Goal: Task Accomplishment & Management: Manage account settings

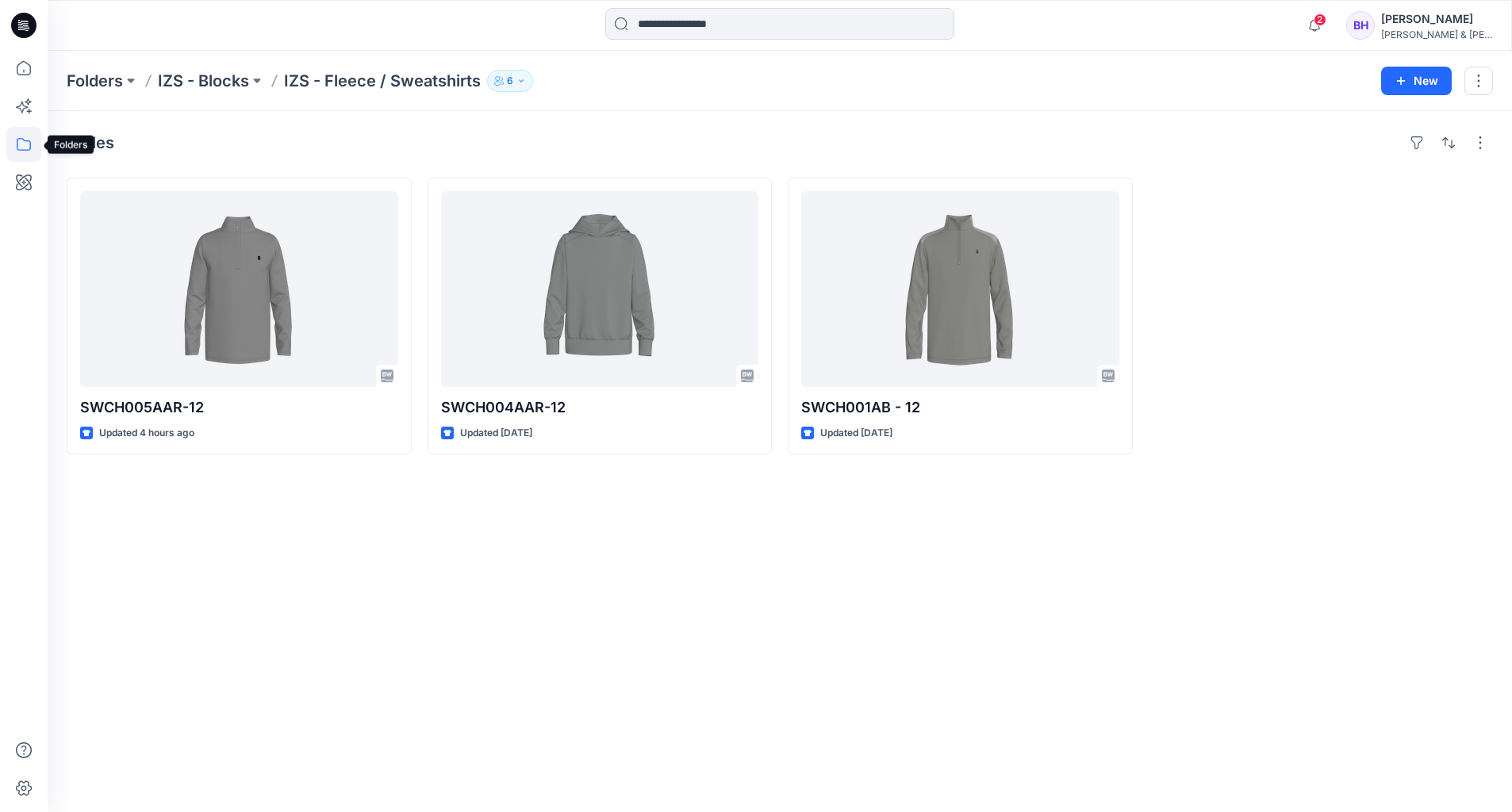
click at [29, 145] on icon at bounding box center [23, 144] width 35 height 35
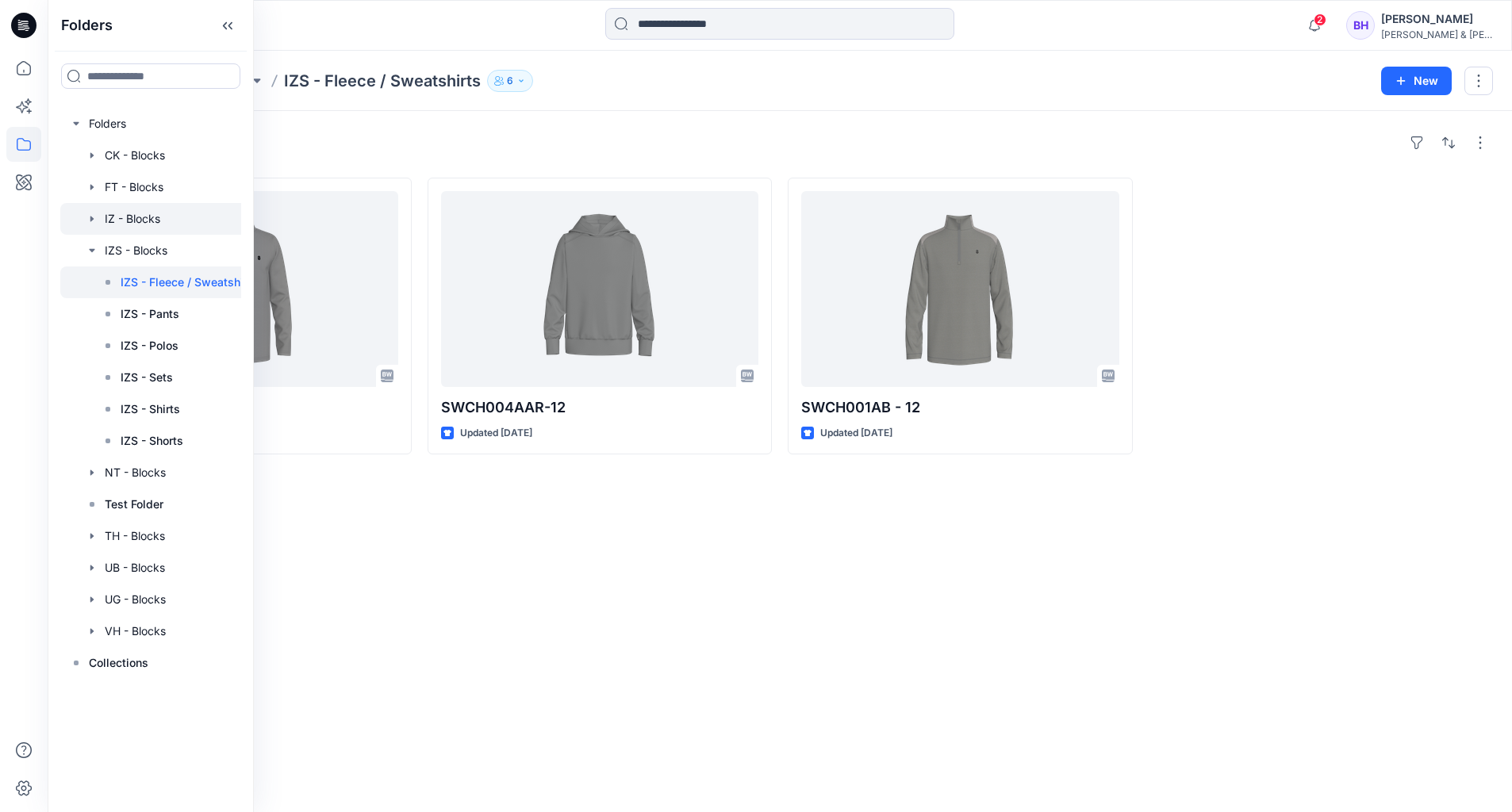
click at [160, 218] on div at bounding box center [164, 219] width 207 height 32
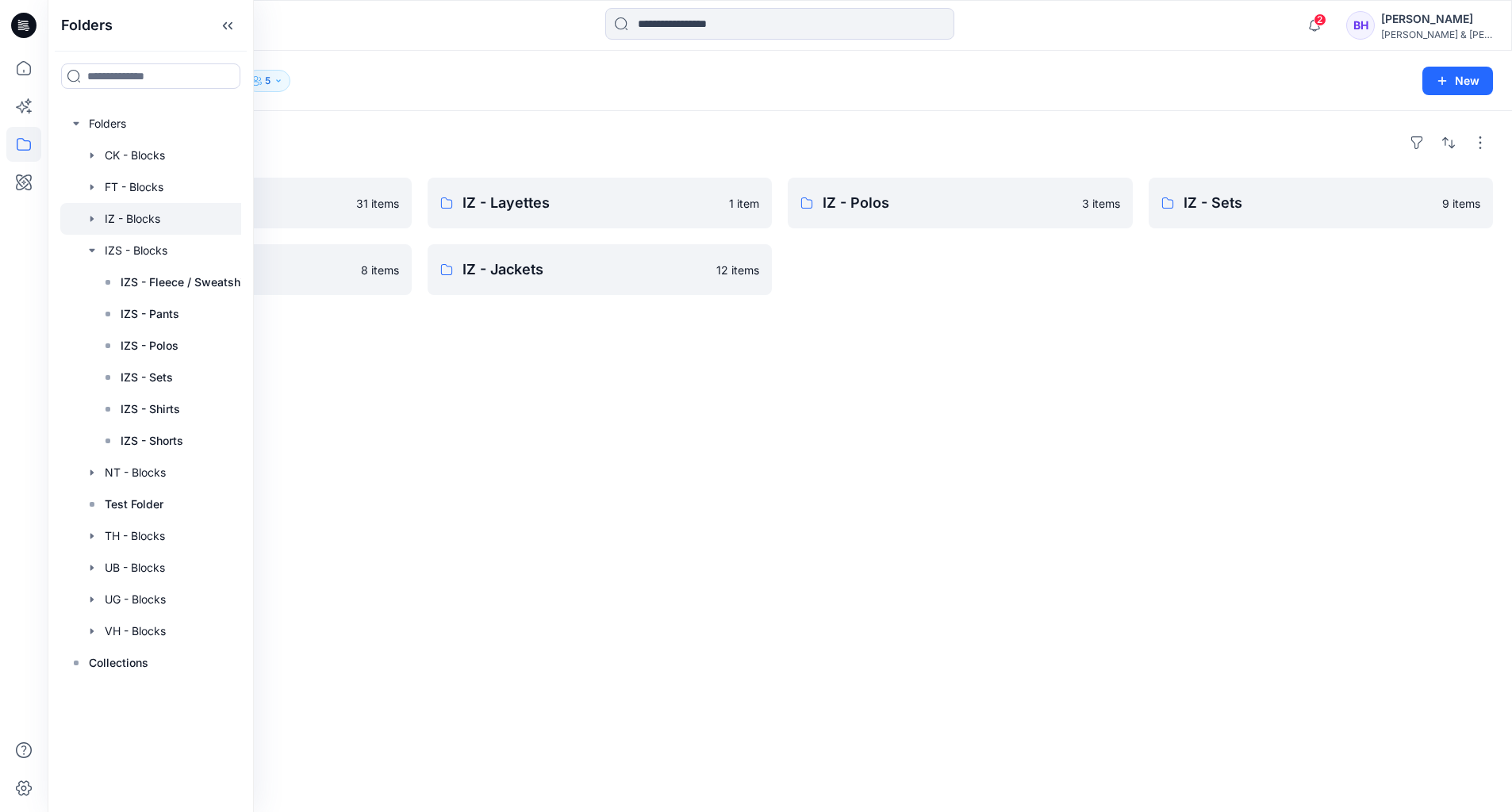
click at [737, 455] on div "Folders IZ - Shirts 31 items IZ - Pants 8 items IZ - Layettes 1 item IZ - Jacke…" at bounding box center [779, 462] width 1464 height 701
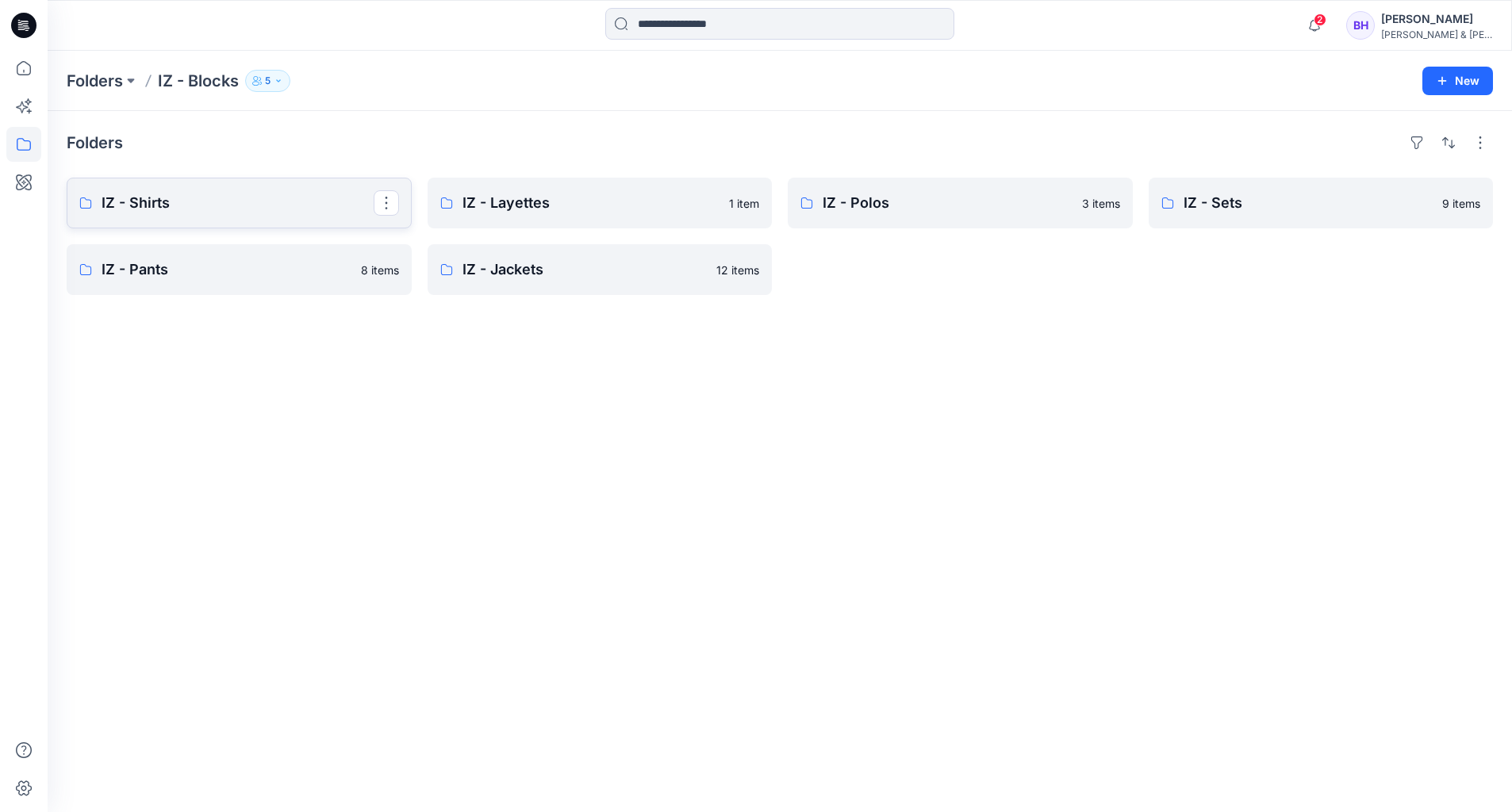
click at [225, 206] on p "IZ - Shirts" at bounding box center [237, 202] width 272 height 22
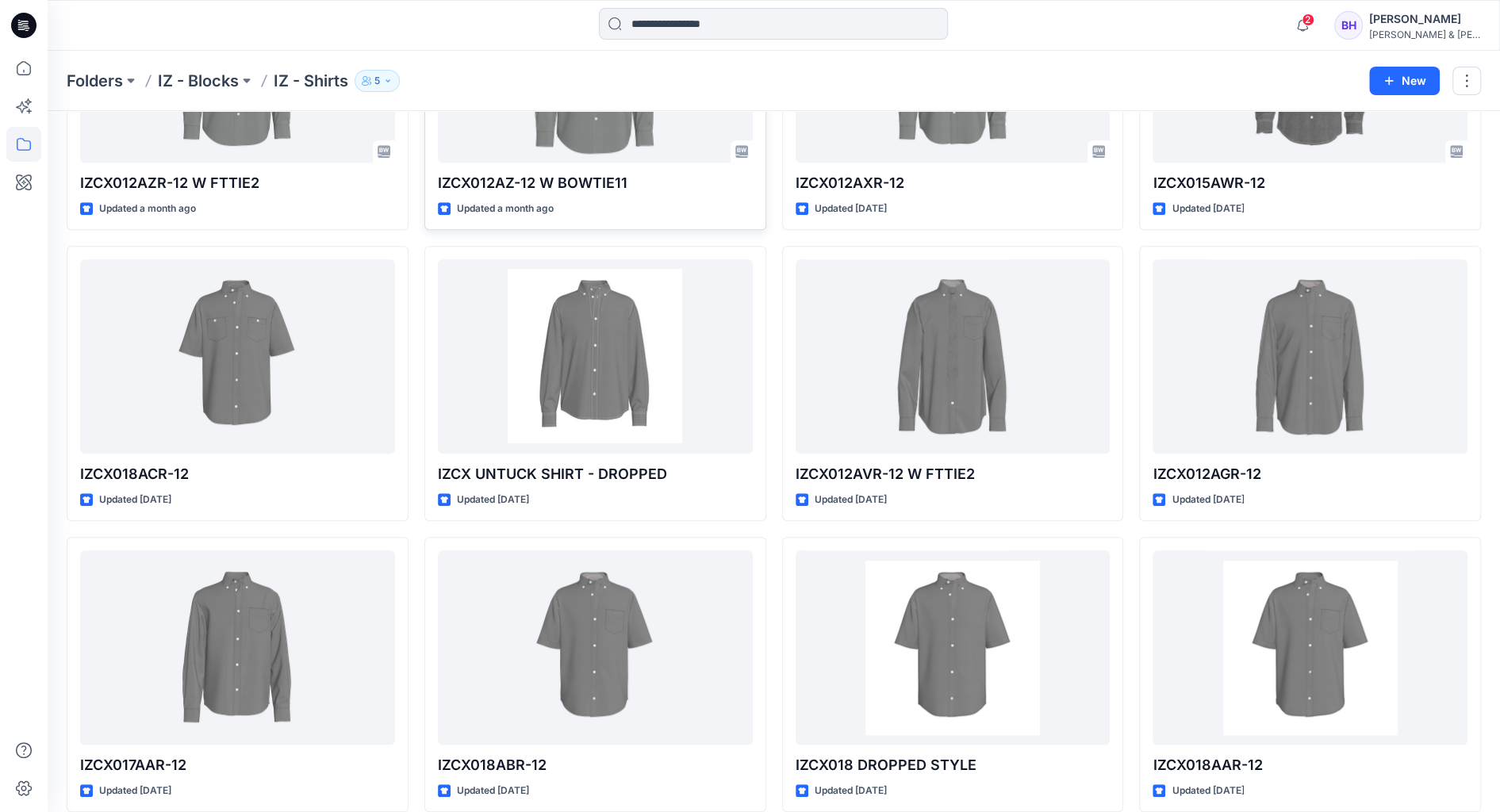
scroll to position [347, 0]
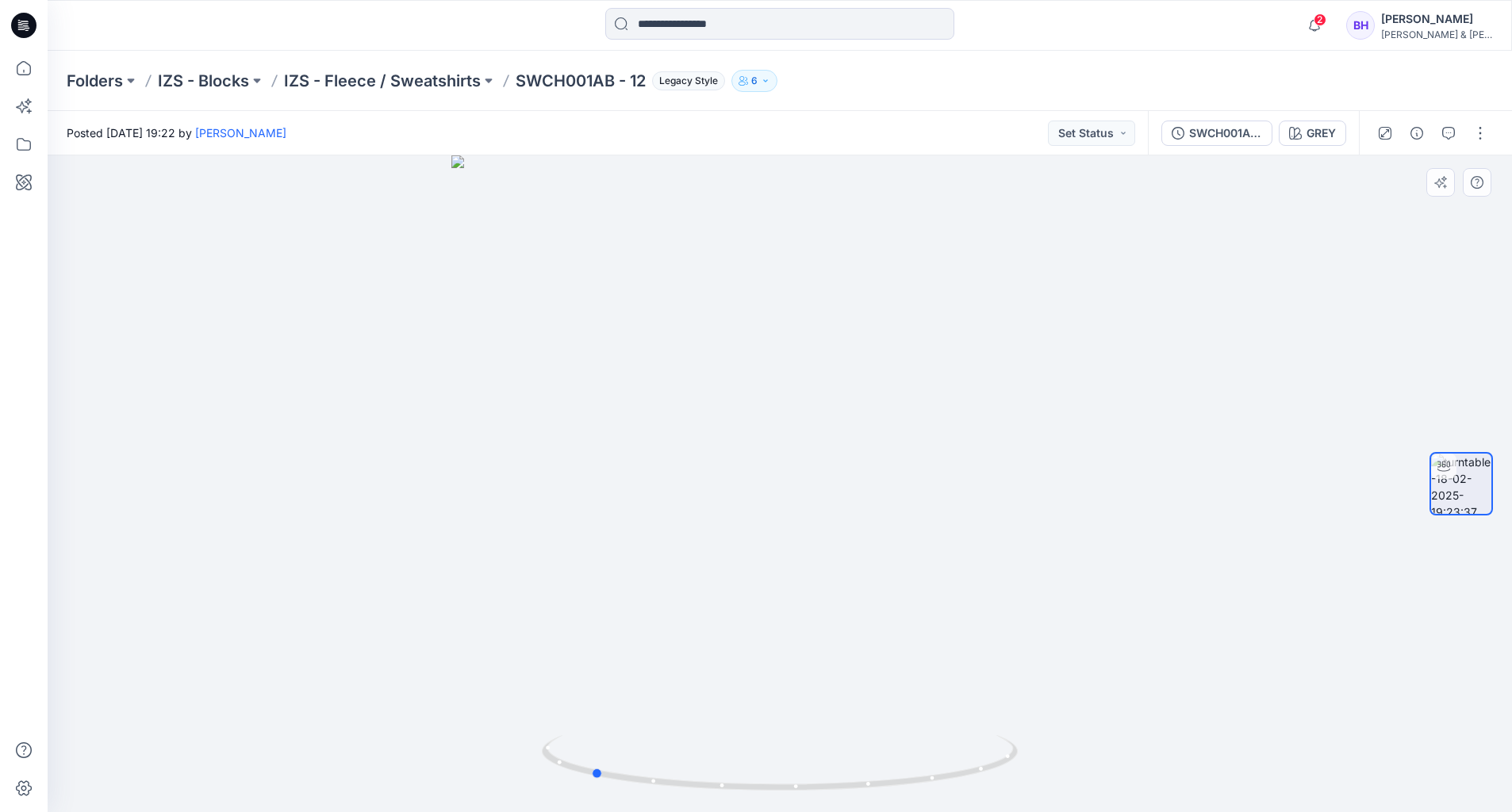
drag, startPoint x: 796, startPoint y: 355, endPoint x: 636, endPoint y: 367, distance: 160.4
click at [636, 367] on div at bounding box center [779, 483] width 1464 height 657
drag, startPoint x: 909, startPoint y: 481, endPoint x: 869, endPoint y: 475, distance: 40.4
click at [869, 475] on div at bounding box center [779, 483] width 1464 height 657
drag, startPoint x: 825, startPoint y: 294, endPoint x: 812, endPoint y: 529, distance: 235.4
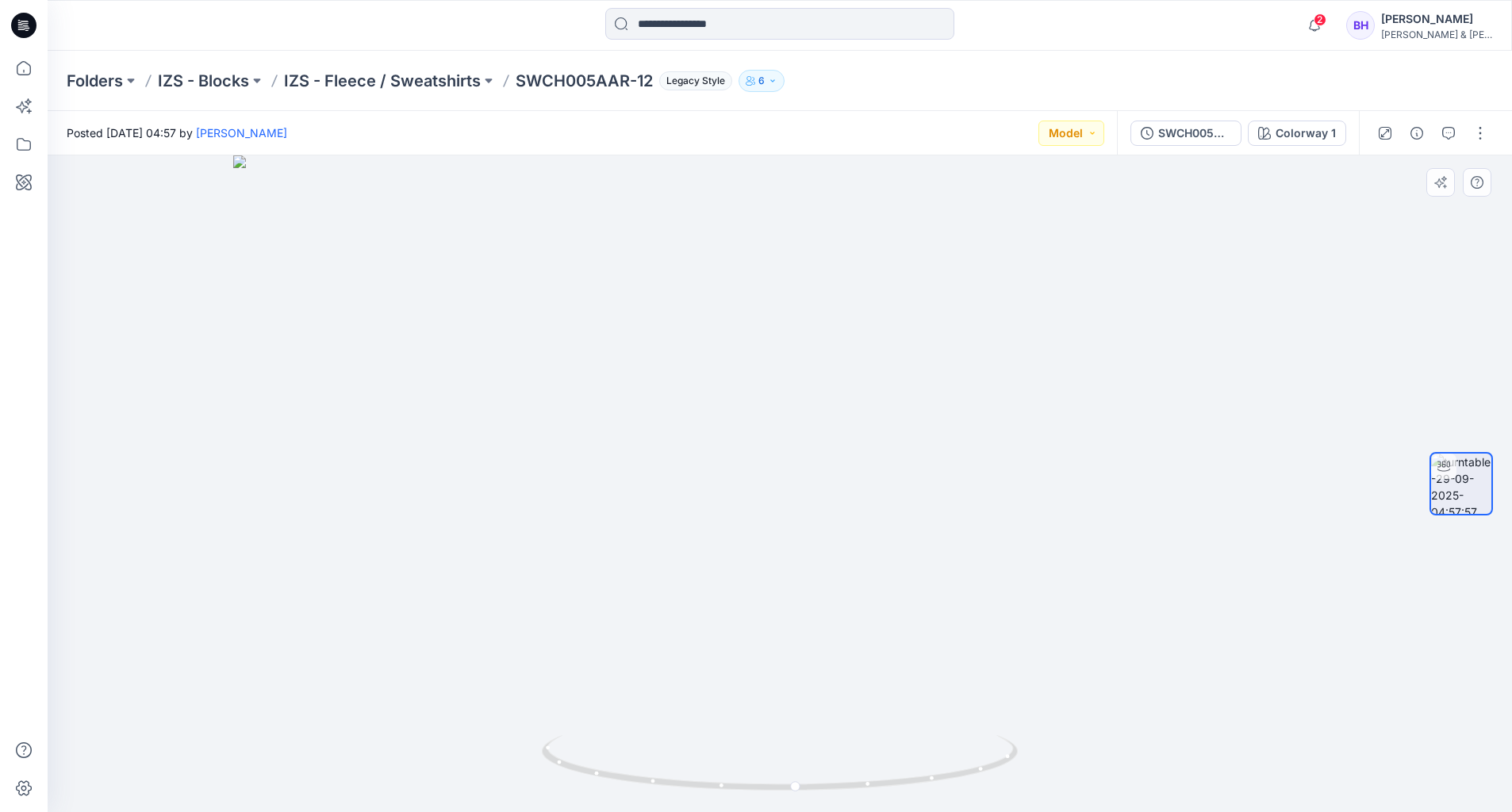
click at [812, 529] on img at bounding box center [780, 483] width 1093 height 657
drag, startPoint x: 963, startPoint y: 567, endPoint x: 946, endPoint y: 570, distance: 17.3
click at [946, 570] on div at bounding box center [779, 483] width 1464 height 657
click at [1474, 138] on button "button" at bounding box center [1480, 133] width 25 height 25
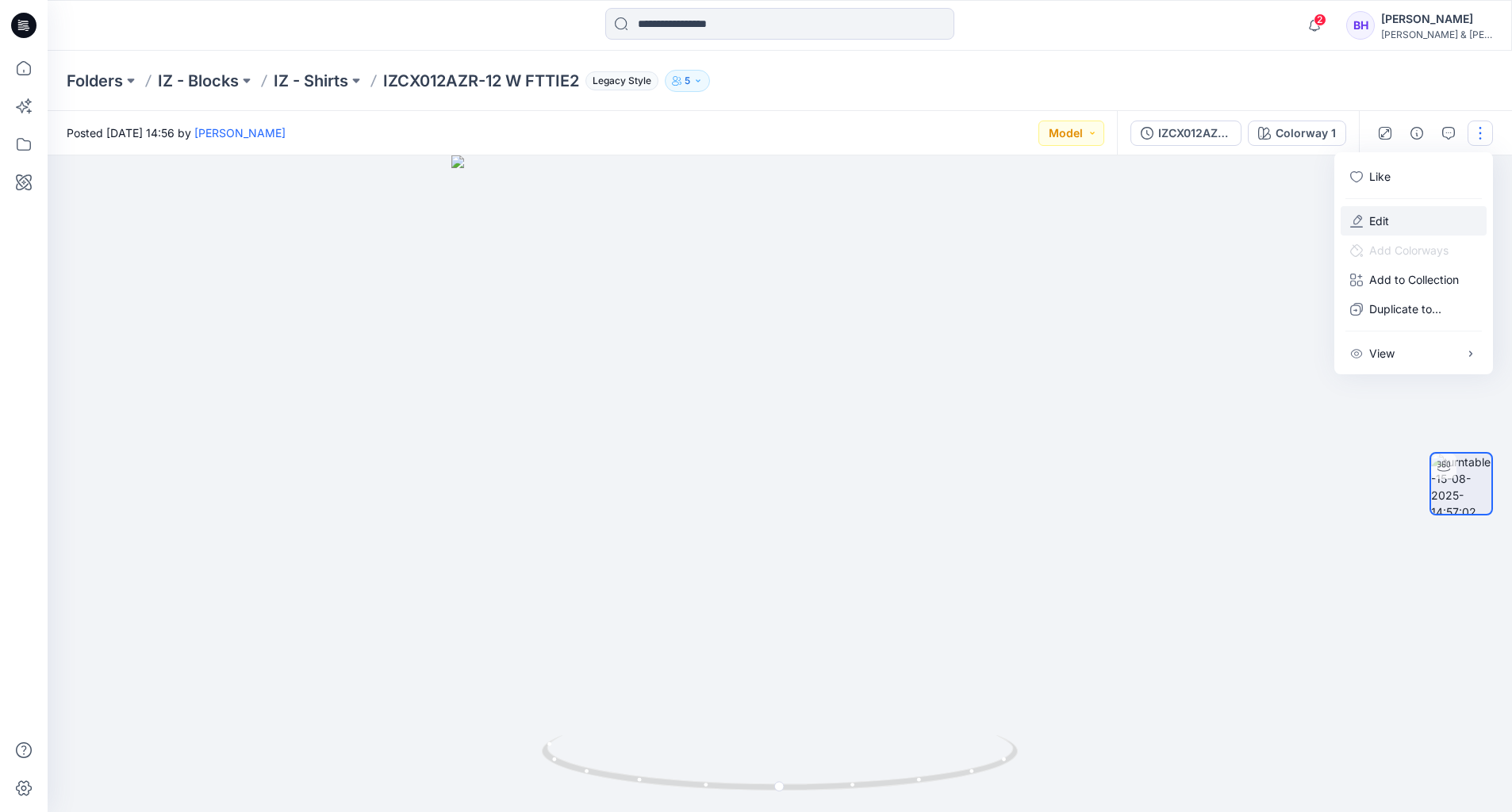
click at [1410, 226] on button "Edit" at bounding box center [1414, 220] width 146 height 29
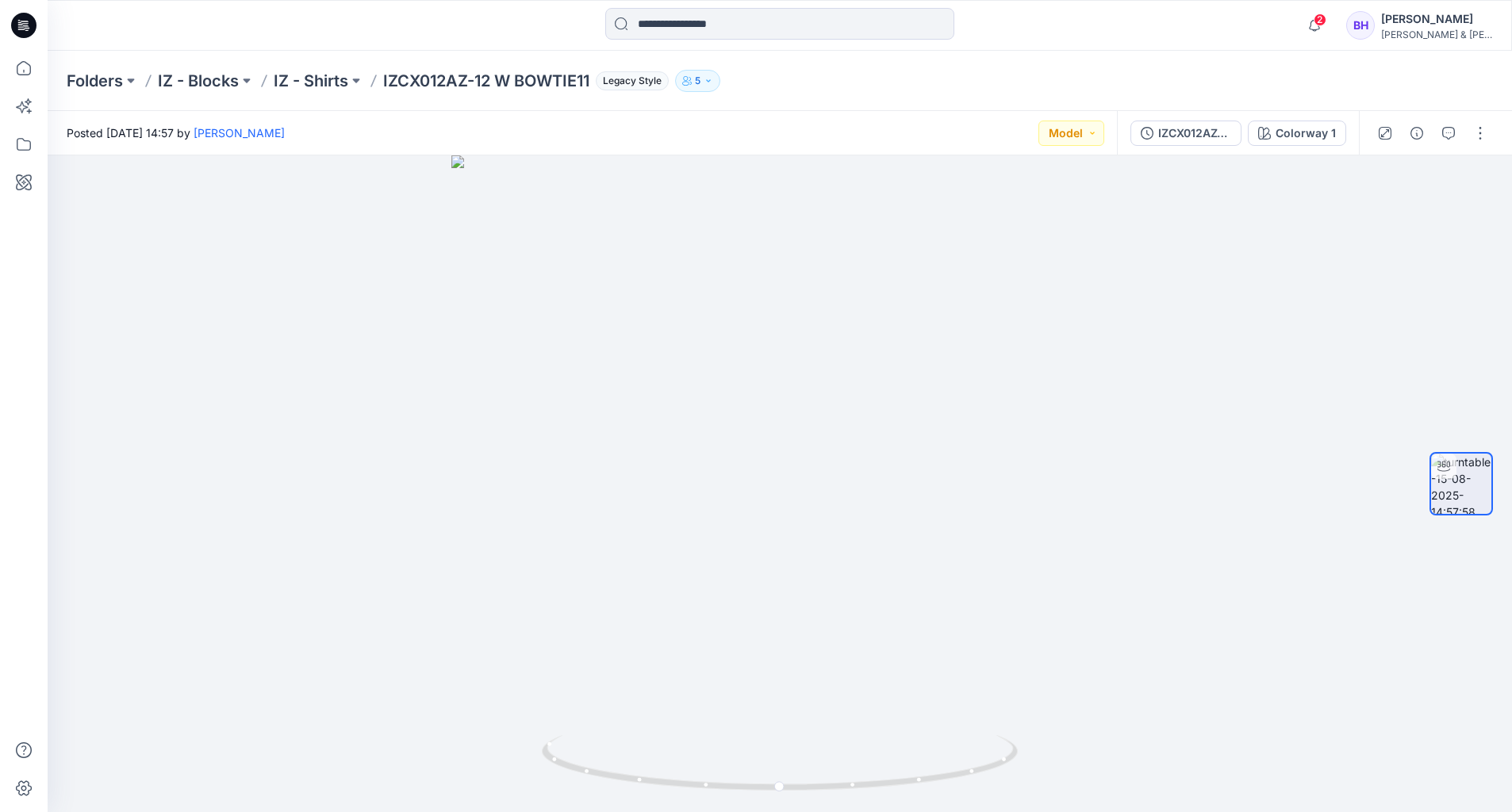
click at [1478, 145] on div at bounding box center [1432, 134] width 147 height 45
click at [1481, 129] on button "button" at bounding box center [1480, 133] width 25 height 25
click at [1410, 217] on button "Edit" at bounding box center [1414, 220] width 146 height 29
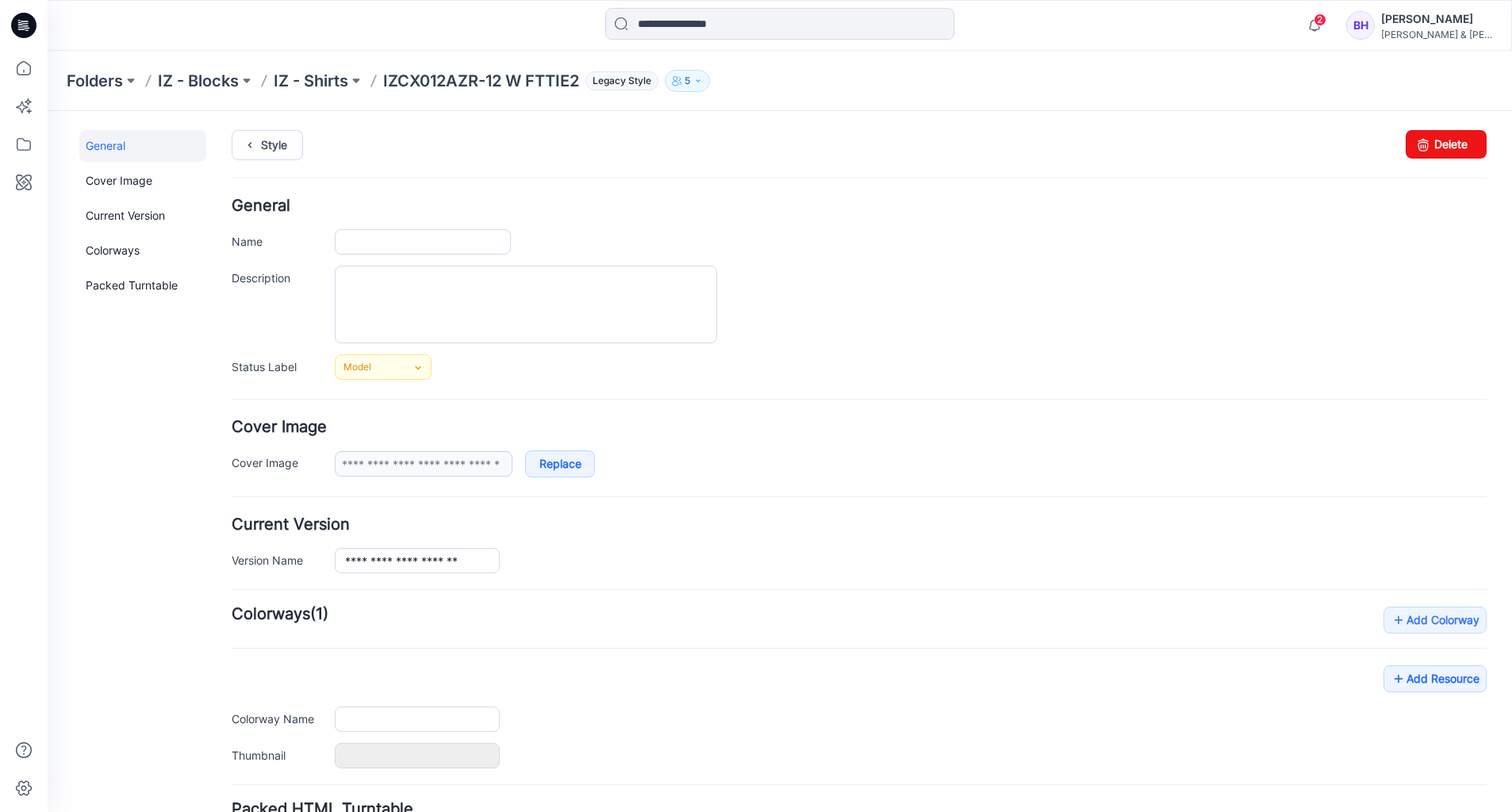
type input "**********"
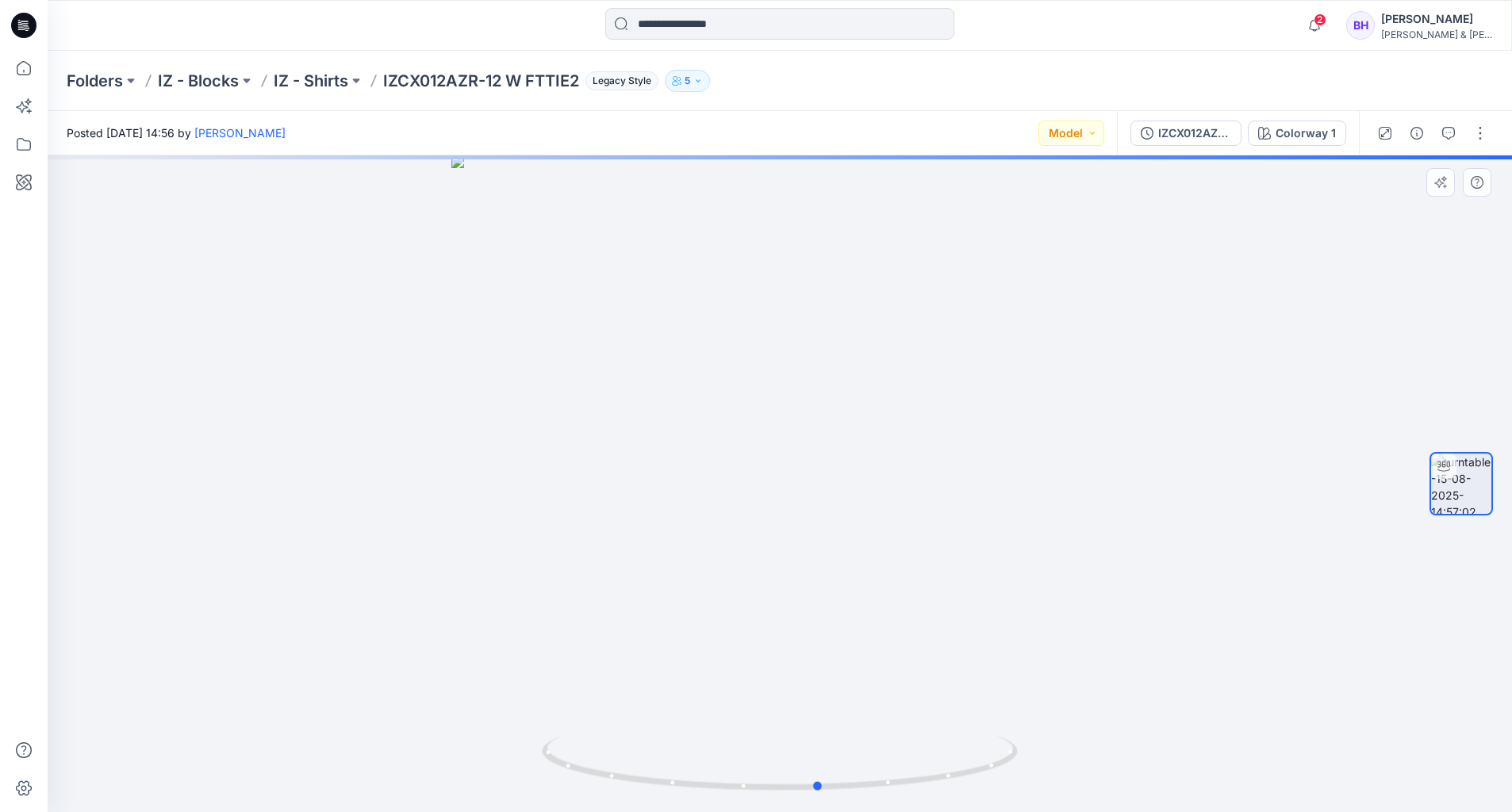
drag, startPoint x: 798, startPoint y: 442, endPoint x: 838, endPoint y: 467, distance: 47.2
click at [838, 467] on div at bounding box center [779, 483] width 1464 height 657
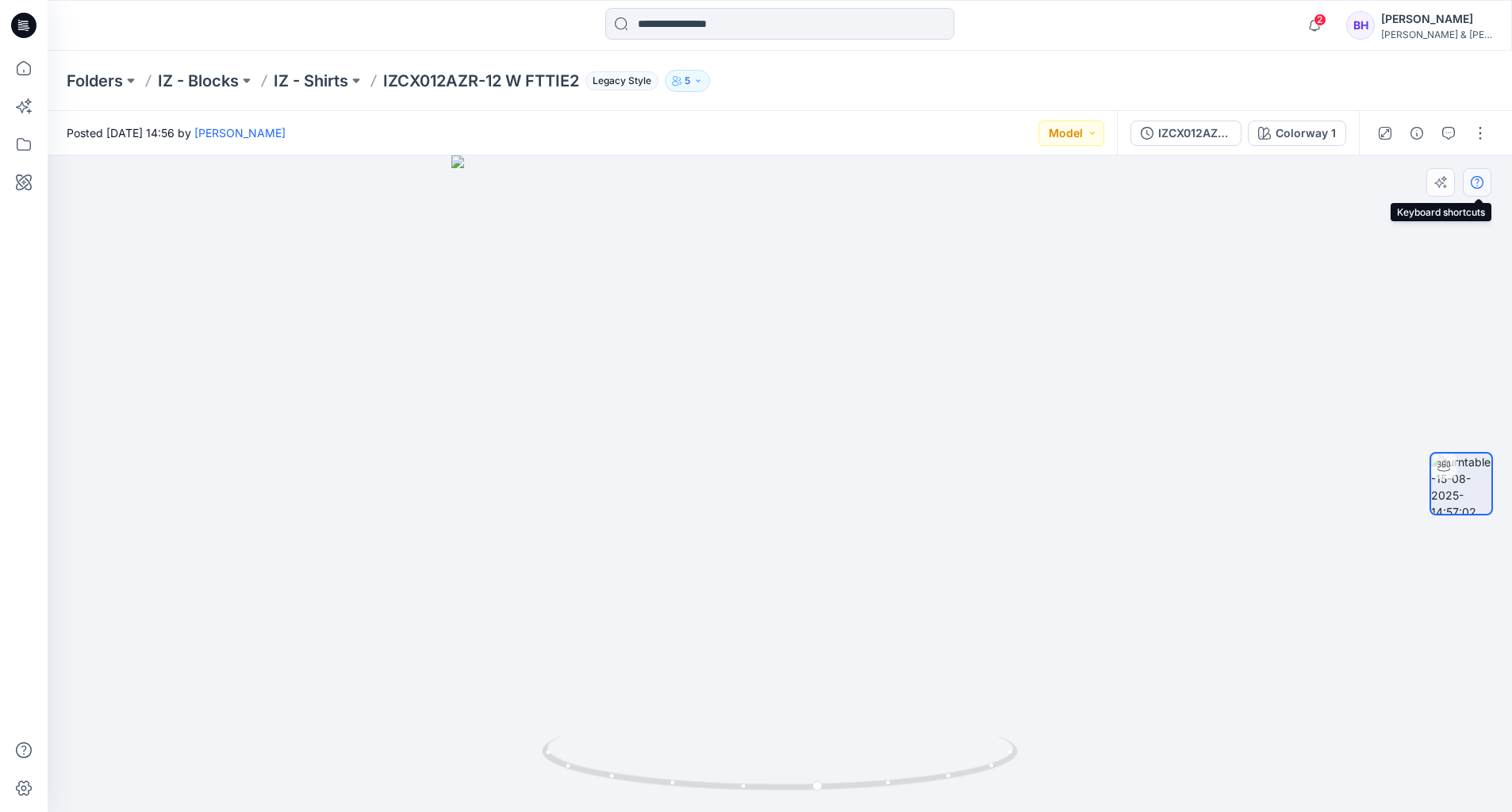
click at [1477, 185] on icon "button" at bounding box center [1476, 183] width 12 height 12
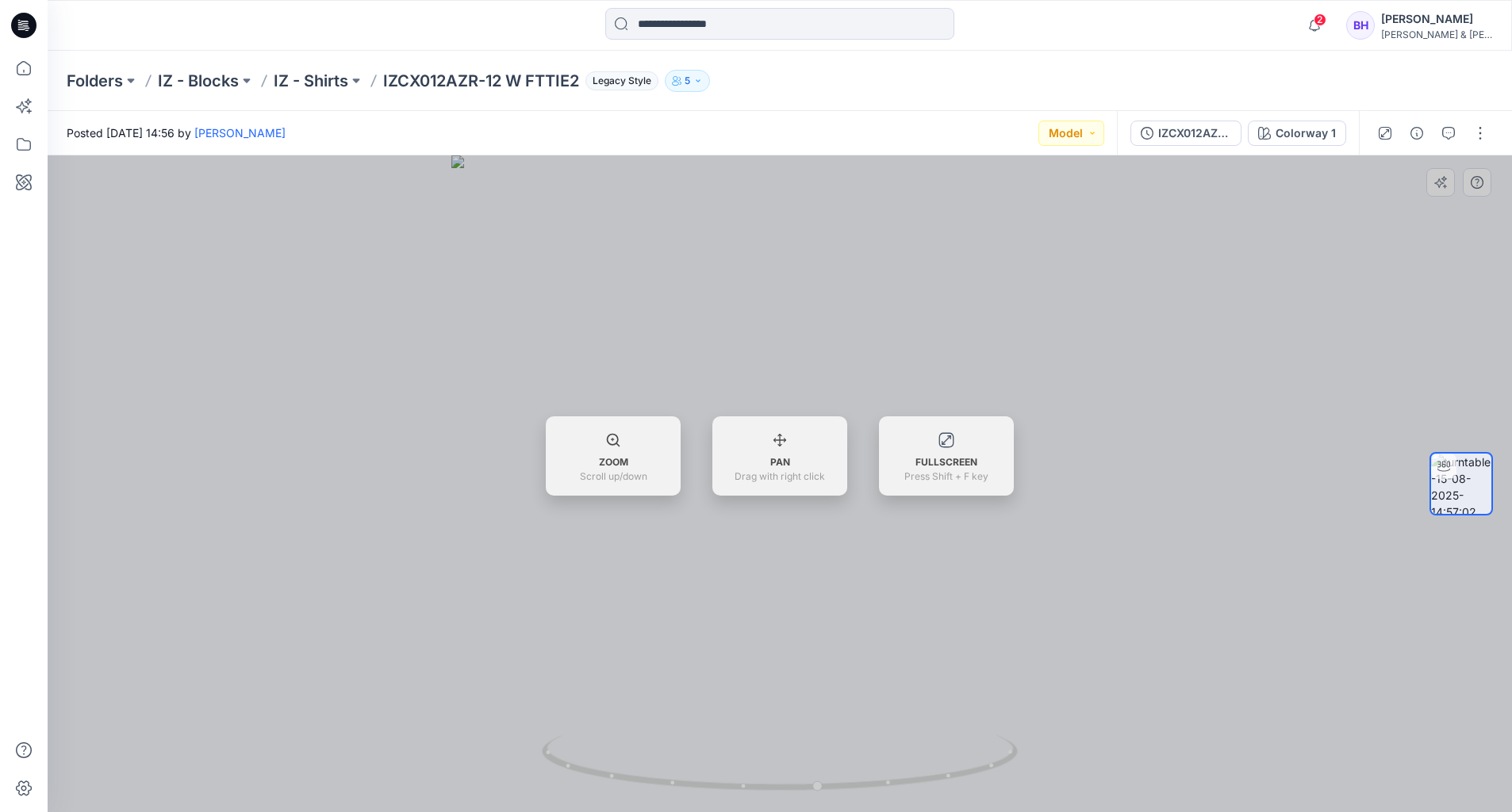
click at [1448, 248] on div at bounding box center [779, 483] width 1464 height 657
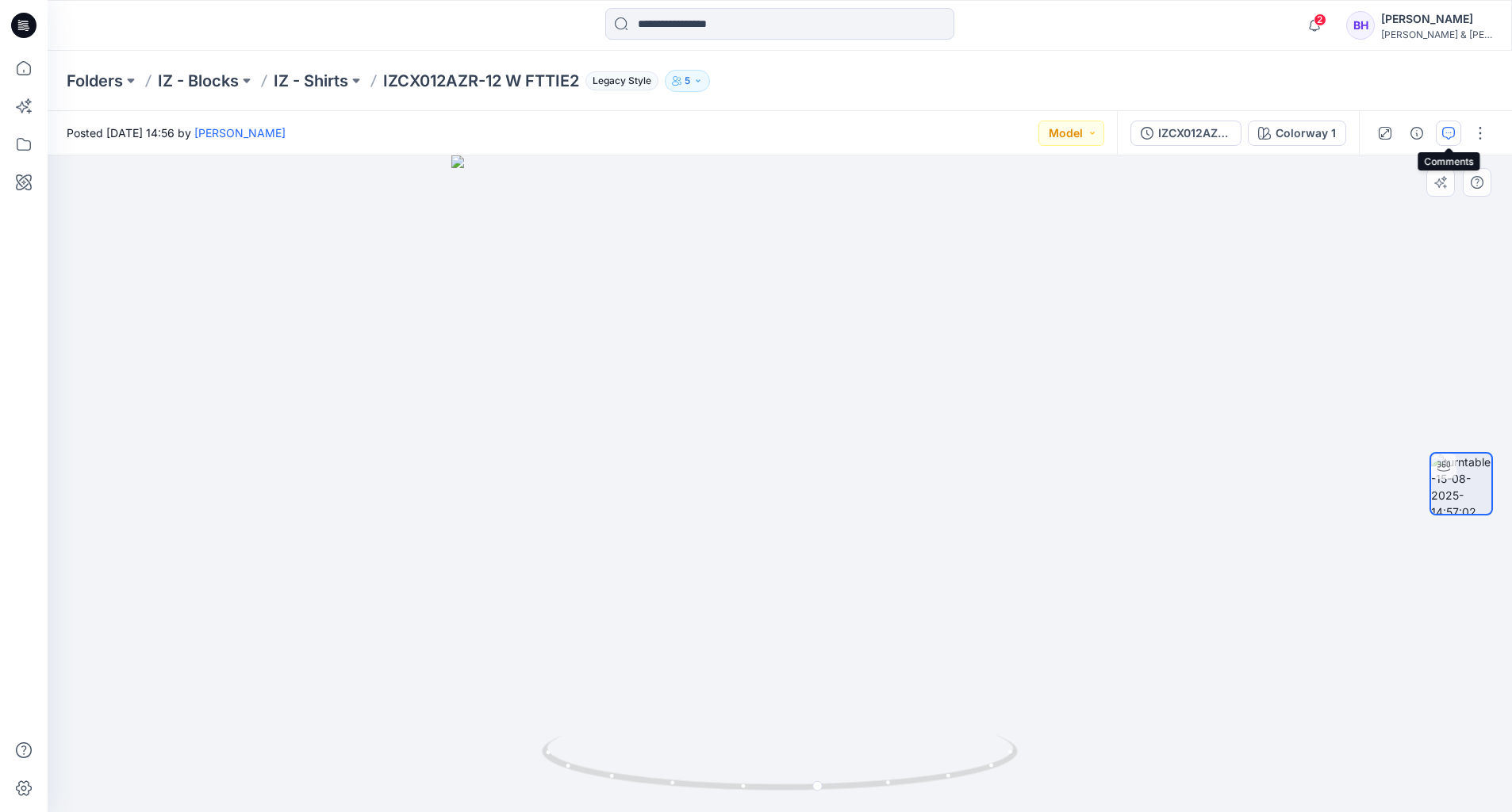
click at [1450, 130] on icon "button" at bounding box center [1448, 133] width 12 height 12
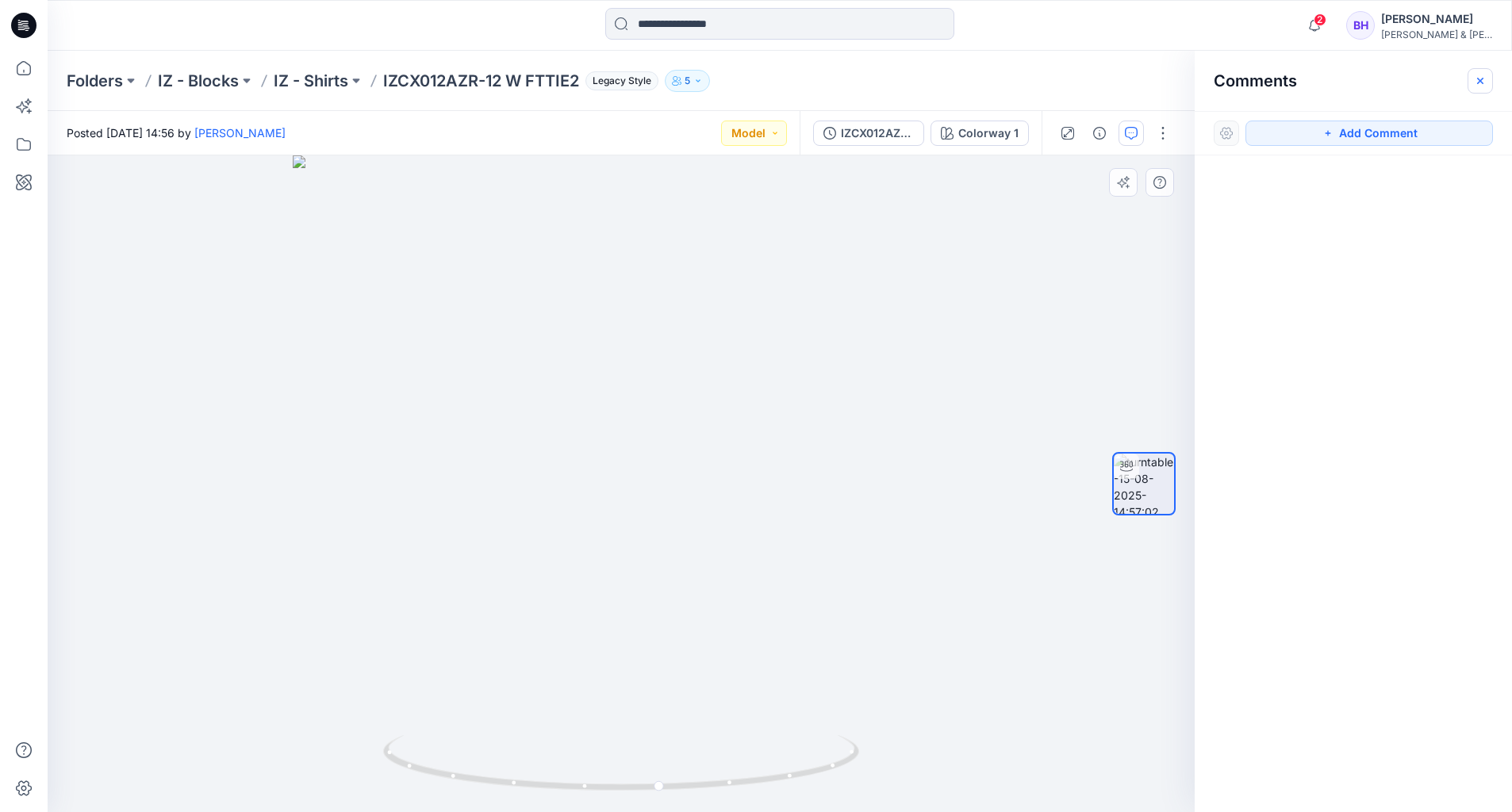
click at [1483, 75] on icon "button" at bounding box center [1480, 81] width 12 height 12
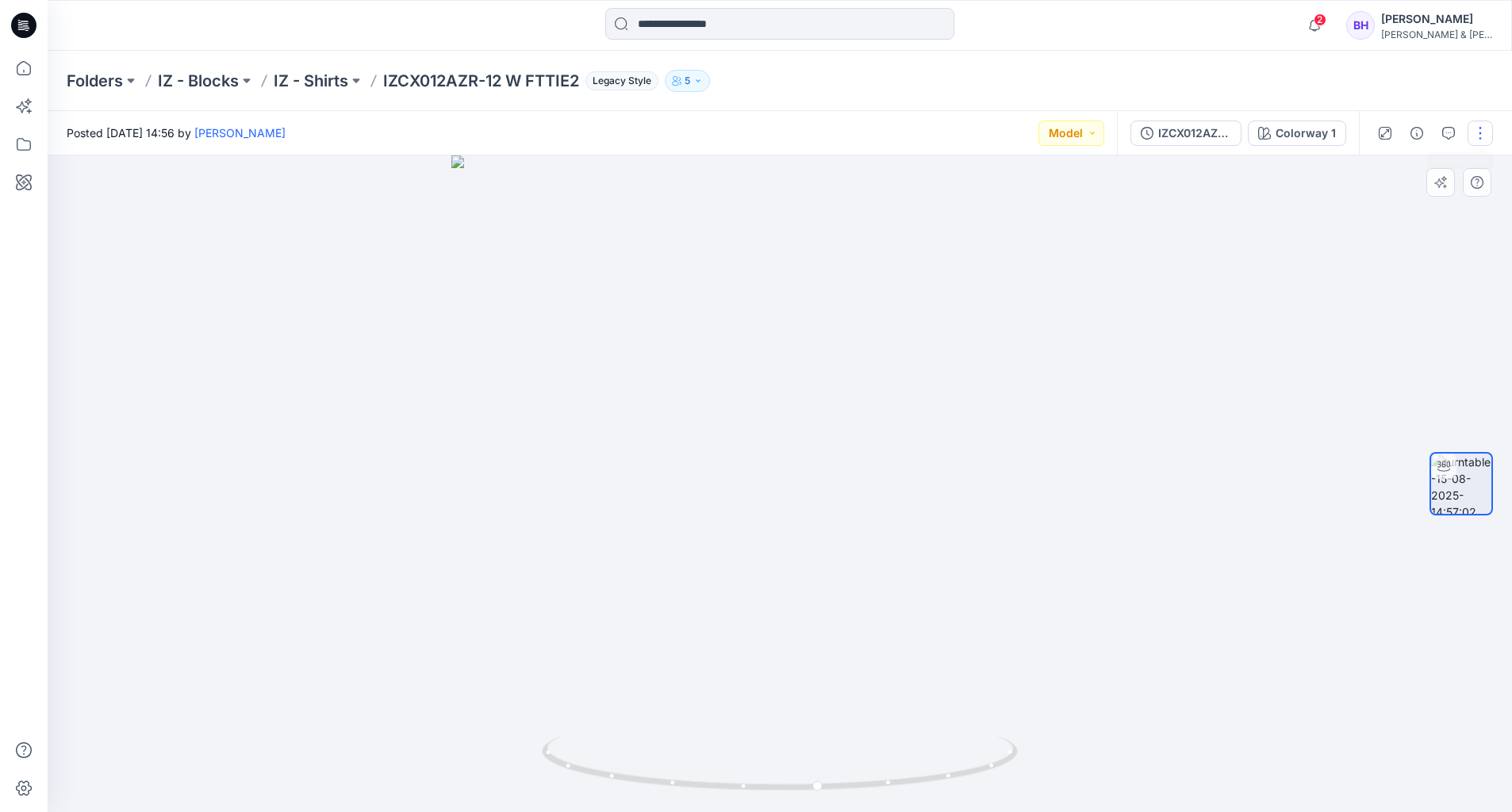
click at [1475, 141] on button "button" at bounding box center [1480, 133] width 25 height 25
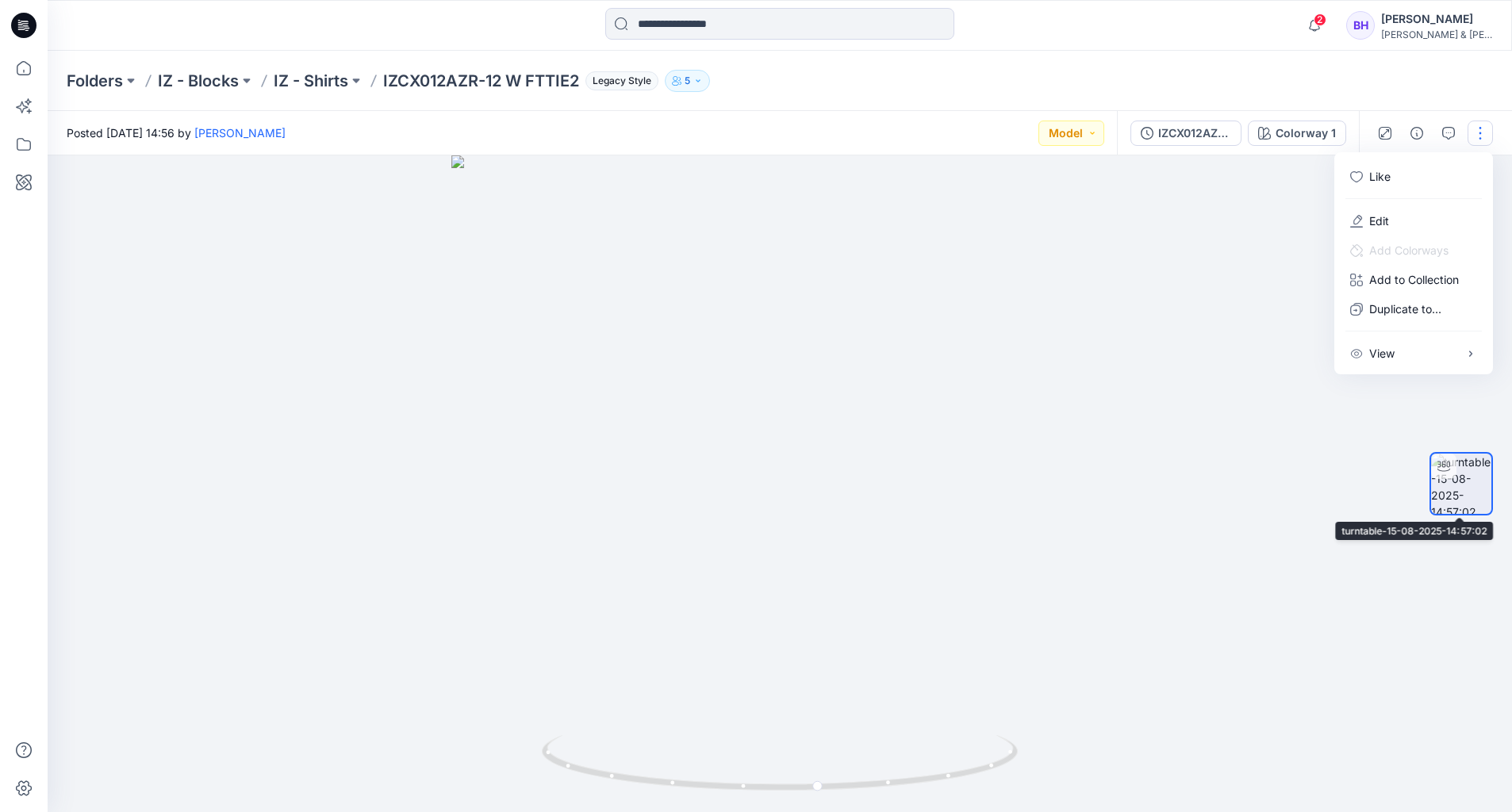
click at [1456, 490] on img at bounding box center [1461, 484] width 61 height 61
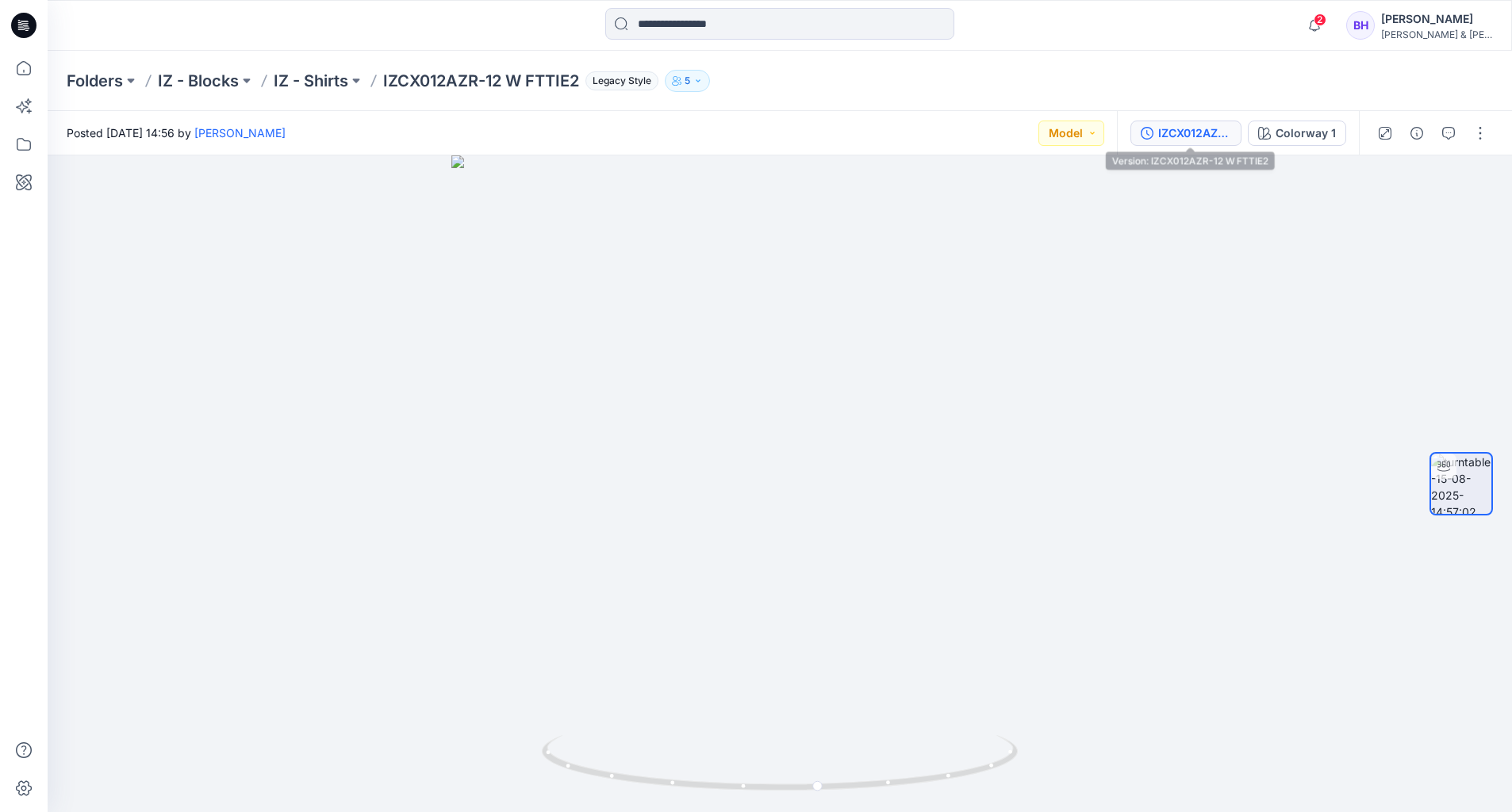
click at [1190, 133] on div "IZCX012AZR-12 W FTTIE2" at bounding box center [1195, 134] width 73 height 18
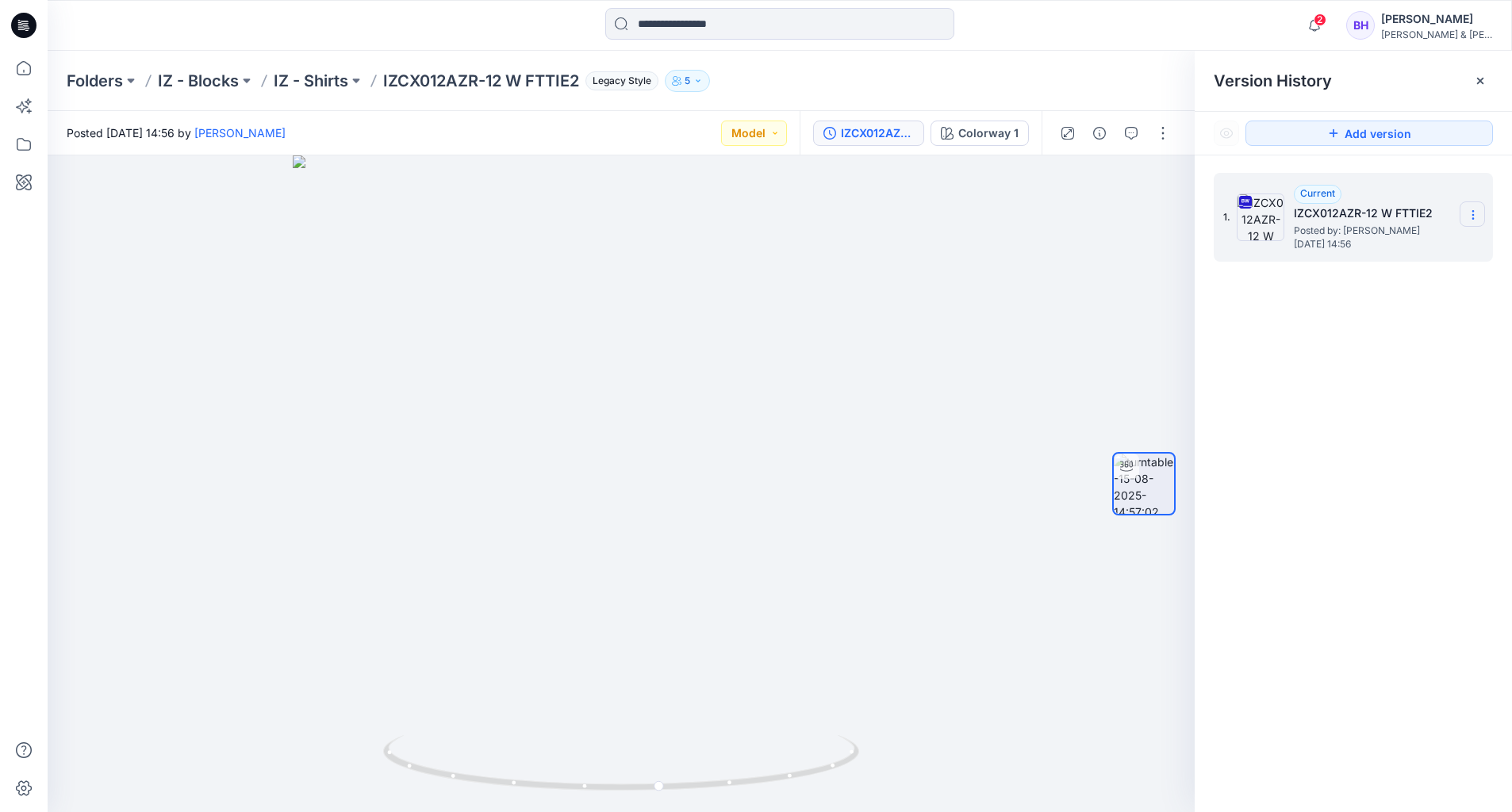
click at [1474, 214] on icon at bounding box center [1473, 215] width 12 height 12
click at [1412, 248] on span "Download Source BW File" at bounding box center [1393, 245] width 133 height 19
click at [1470, 210] on icon at bounding box center [1473, 215] width 12 height 12
click at [1390, 306] on span "Rename Version" at bounding box center [1368, 308] width 83 height 19
click at [1390, 306] on div "1. Current IZCX012AZR-12 W FTTIE2 Posted by: Emily Reynaga Friday, August 15, 2…" at bounding box center [1353, 495] width 317 height 679
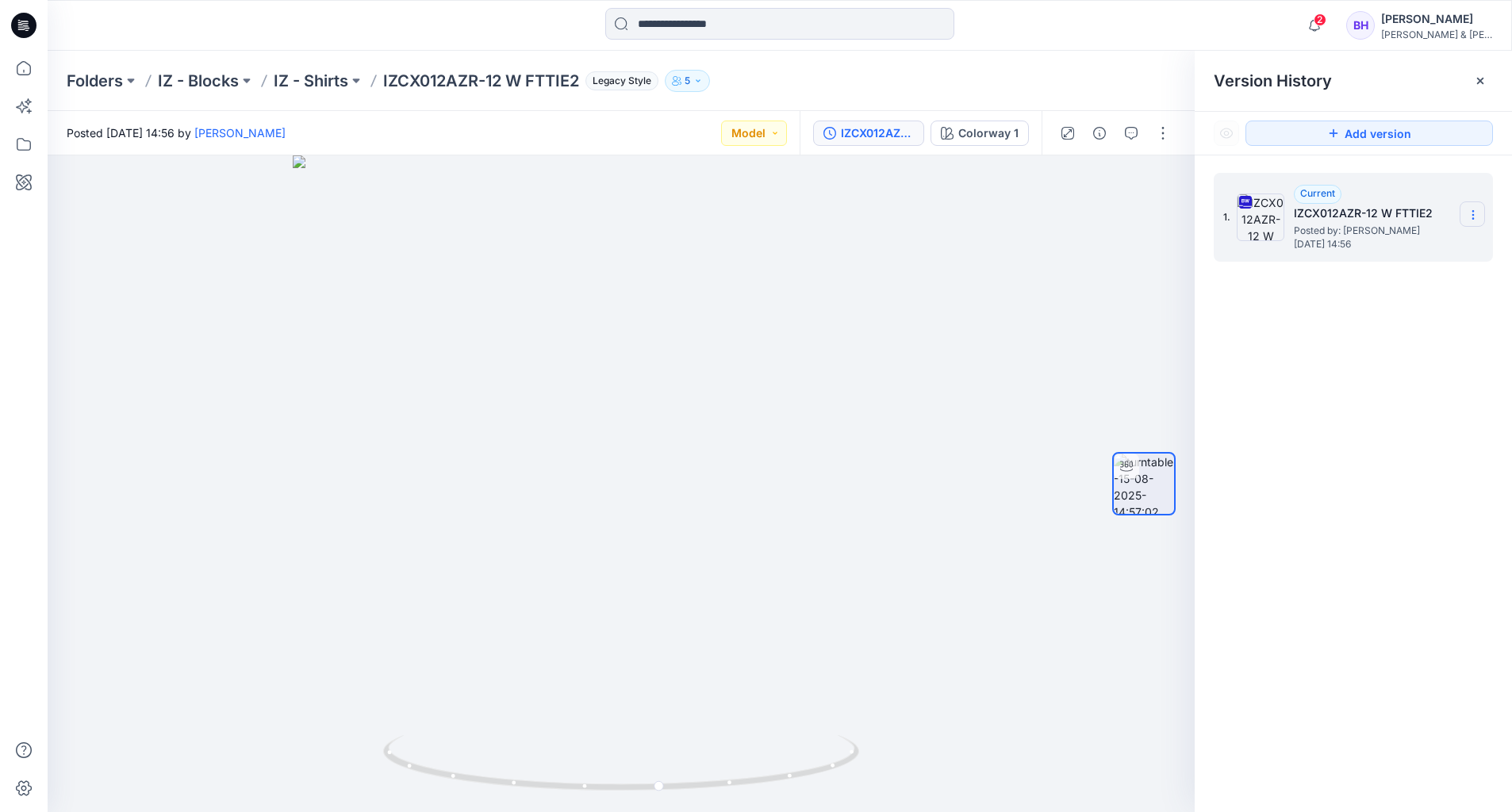
click at [1467, 212] on icon at bounding box center [1473, 215] width 12 height 12
click at [1458, 247] on span "Download Source BW File" at bounding box center [1393, 245] width 133 height 19
click at [1348, 347] on div "1. Current IZCX012AZR-12 W FTTIE2 Posted by: Emily Reynaga Friday, August 15, 2…" at bounding box center [1353, 495] width 317 height 679
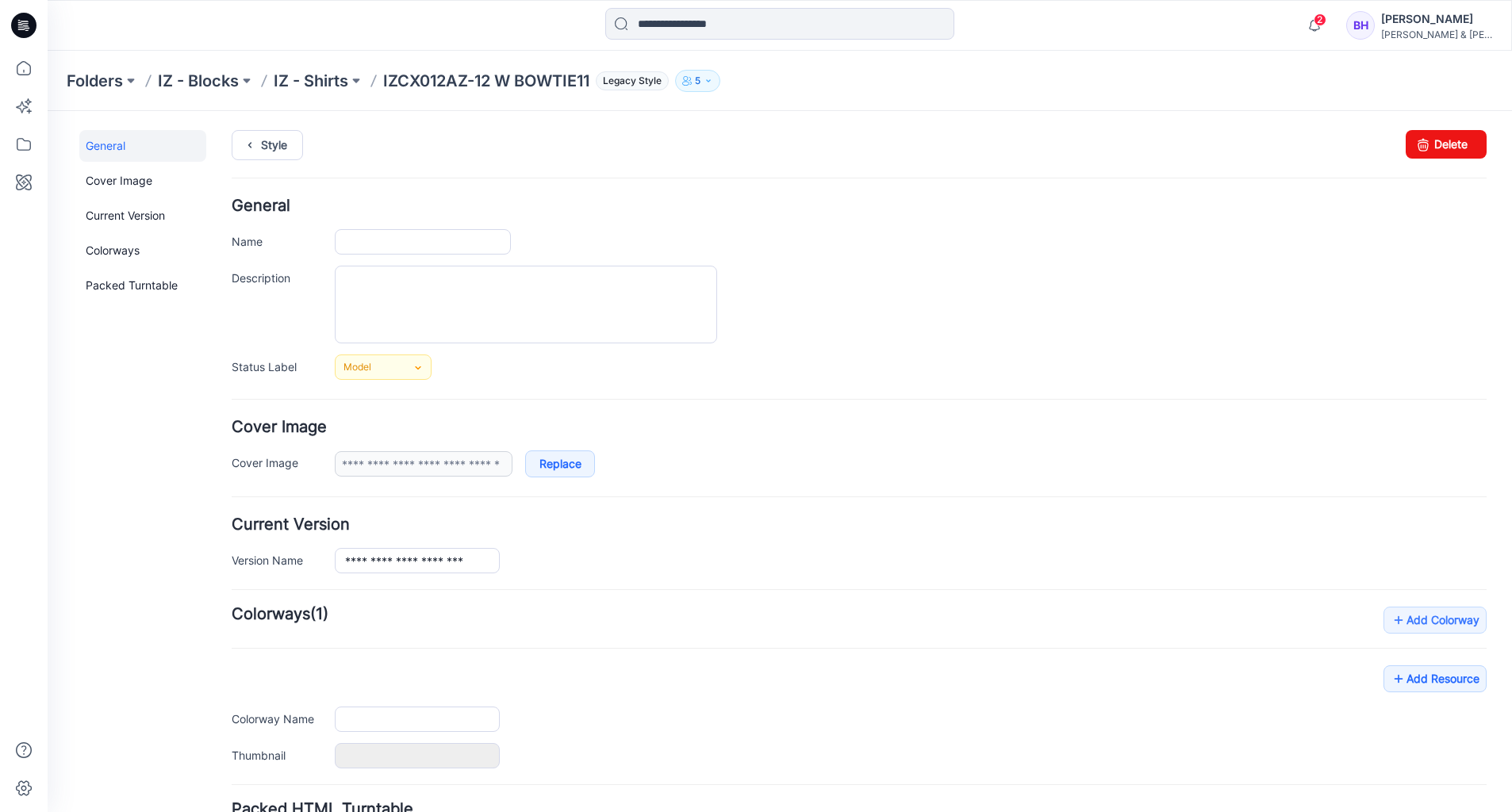
type input "**********"
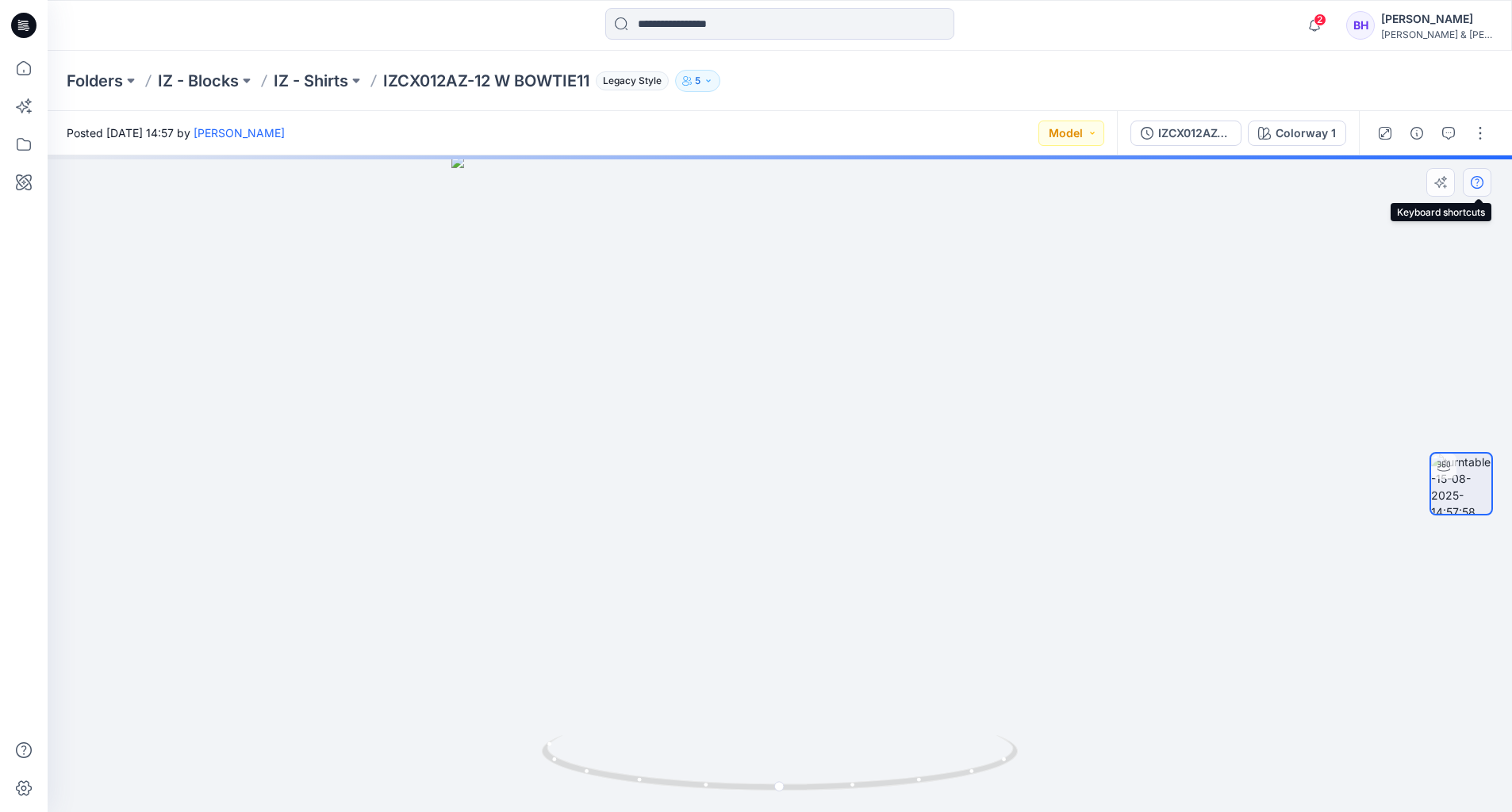
click at [1488, 190] on button "button" at bounding box center [1477, 183] width 29 height 29
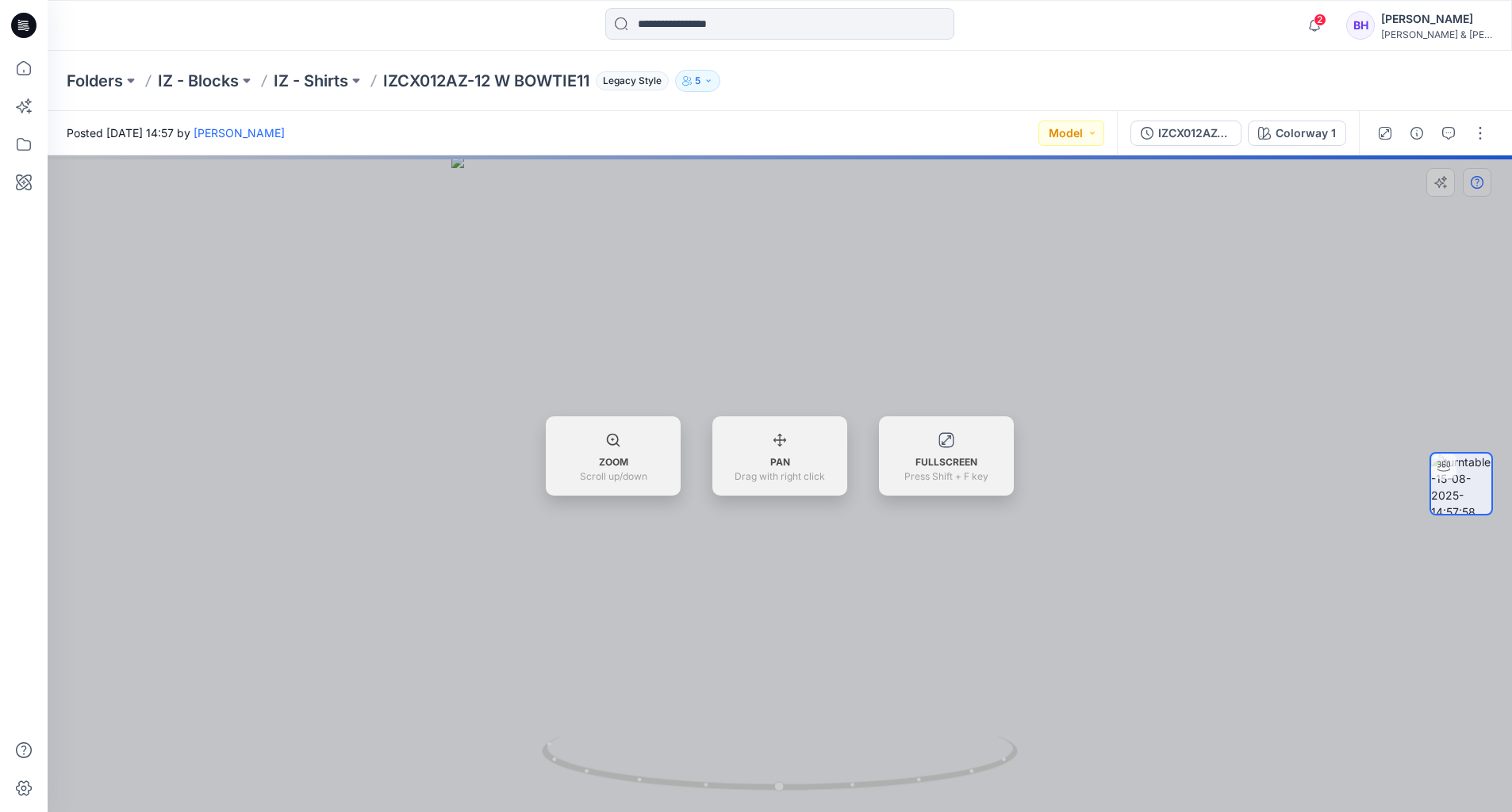
click at [1488, 190] on div at bounding box center [779, 483] width 1464 height 657
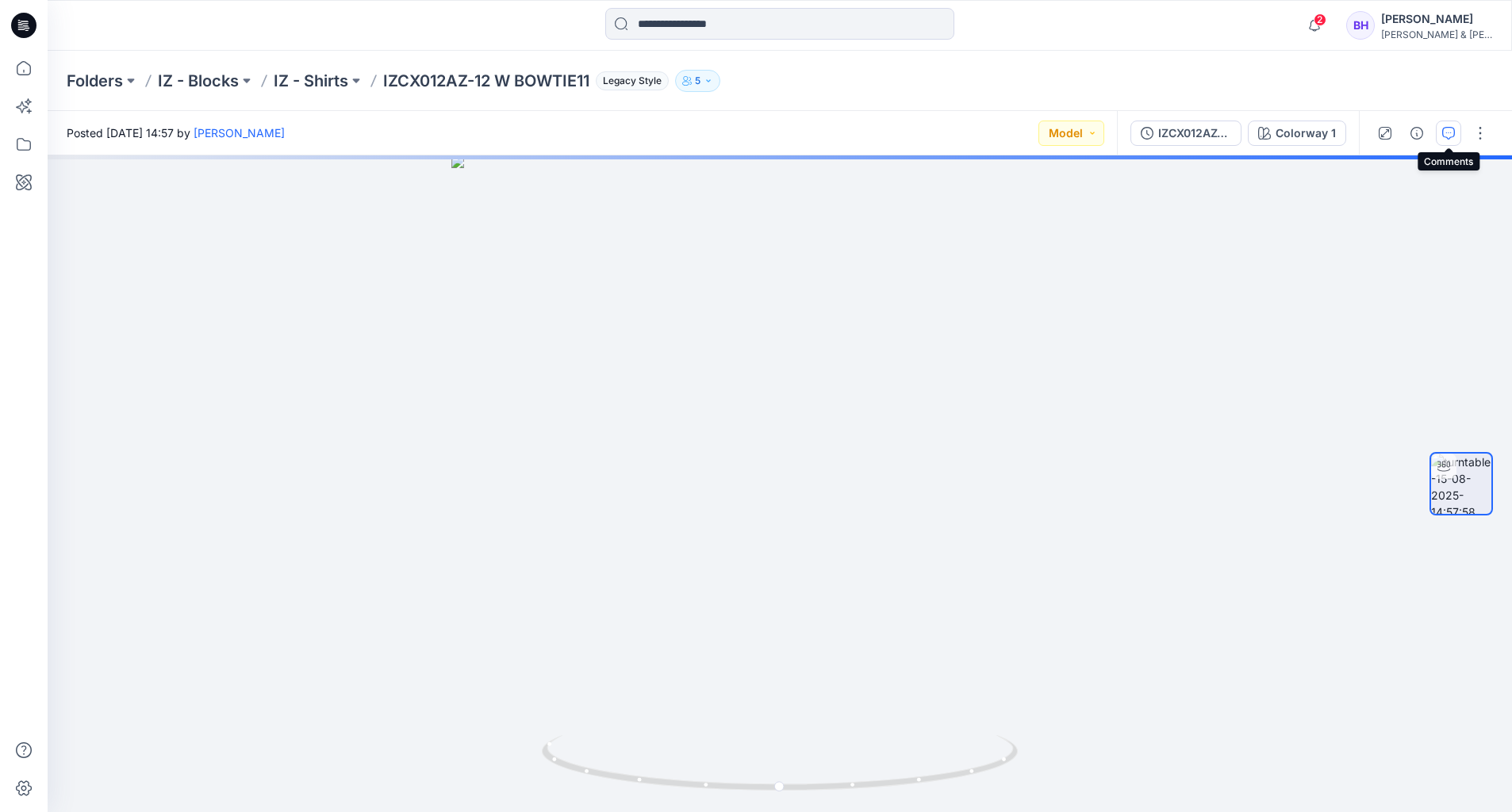
click at [1450, 137] on icon "button" at bounding box center [1448, 133] width 12 height 12
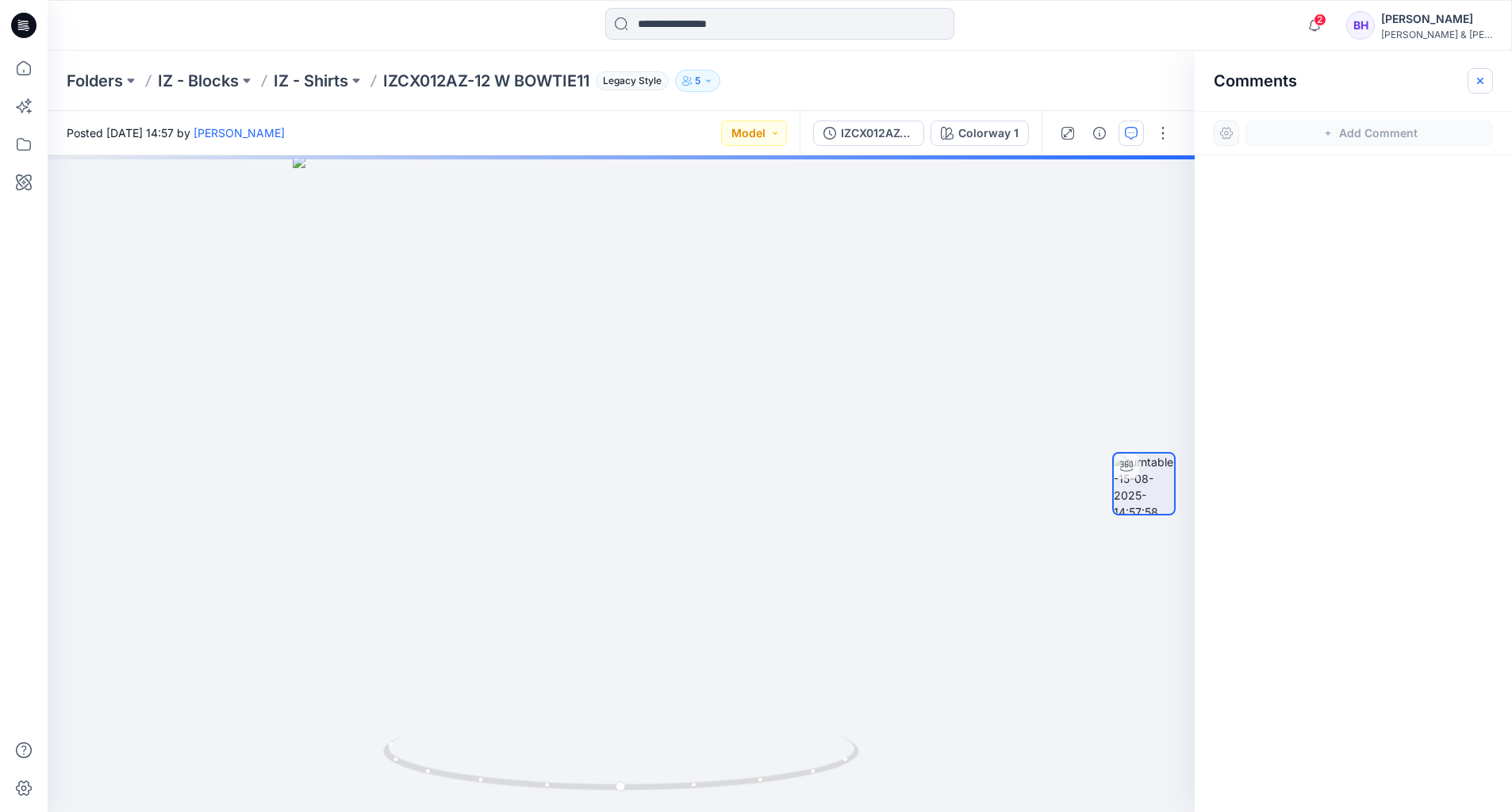
click at [1485, 80] on icon "button" at bounding box center [1480, 81] width 12 height 12
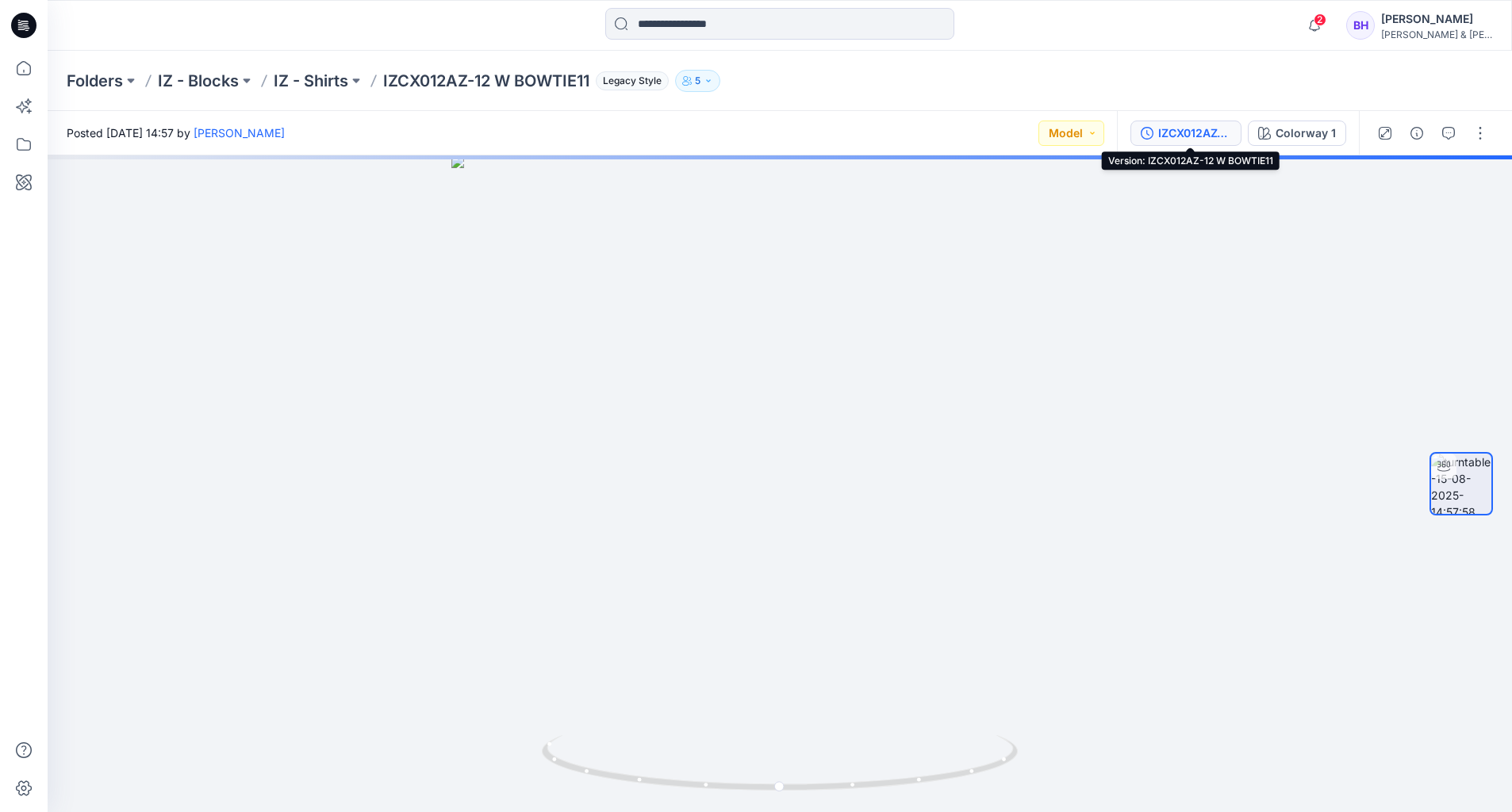
click at [1169, 137] on div "IZCX012AZ-12 W BOWTIE11" at bounding box center [1195, 134] width 73 height 18
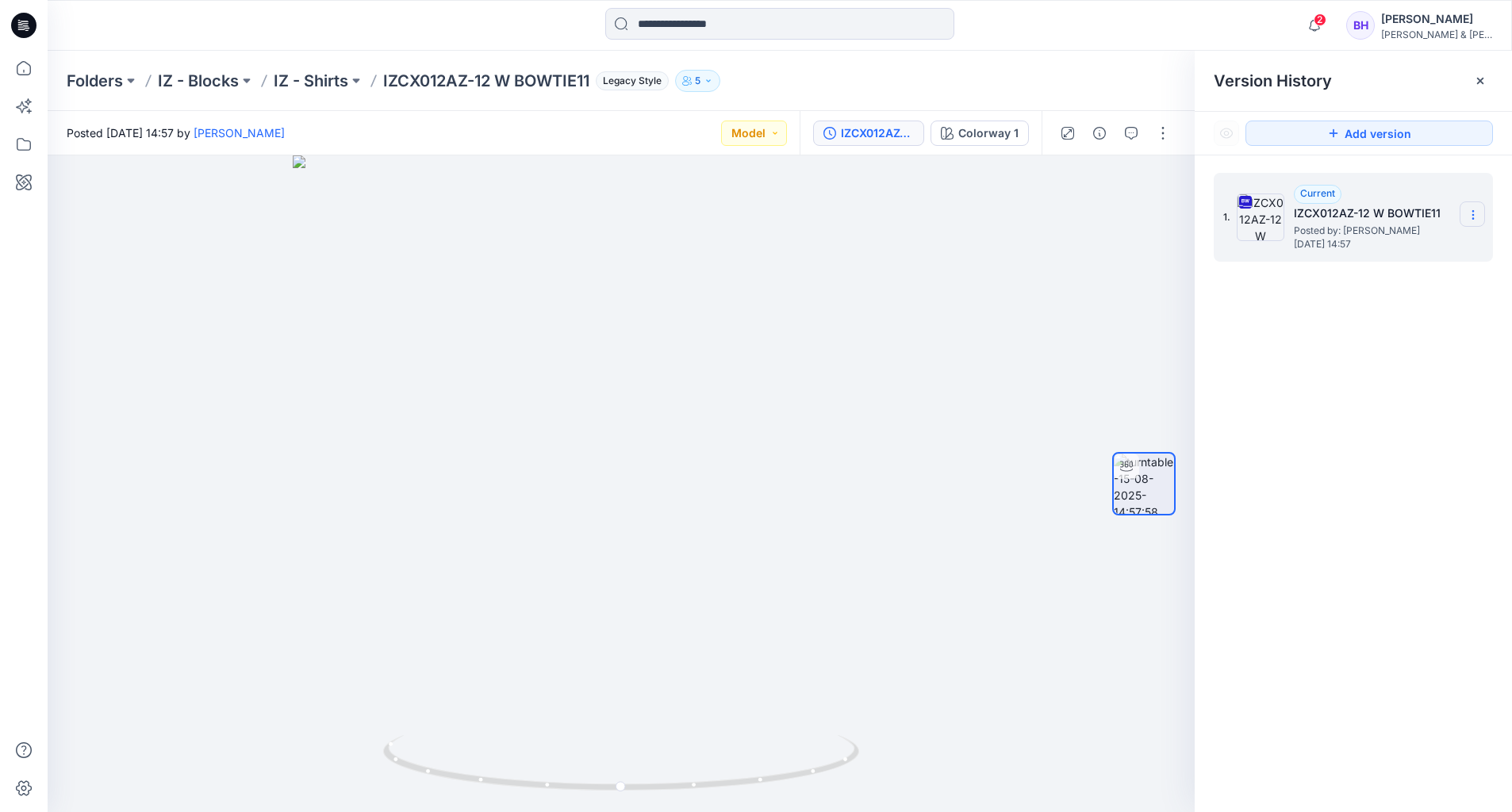
click at [1470, 212] on icon at bounding box center [1473, 215] width 12 height 12
click at [1421, 247] on span "Download Source BW File" at bounding box center [1393, 245] width 133 height 19
